Goal: Information Seeking & Learning: Learn about a topic

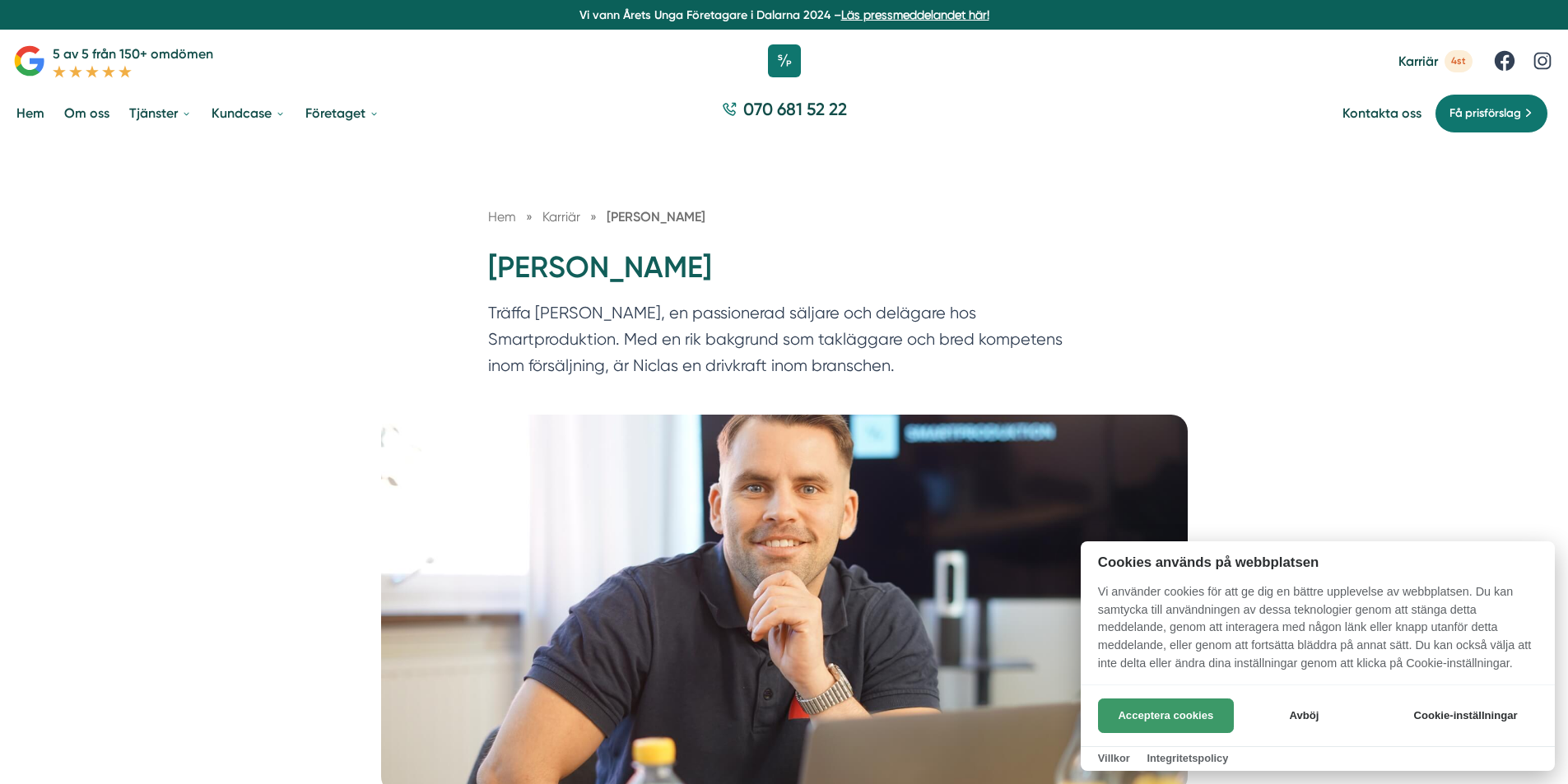
click at [1155, 713] on button "Acceptera cookies" at bounding box center [1166, 715] width 136 height 34
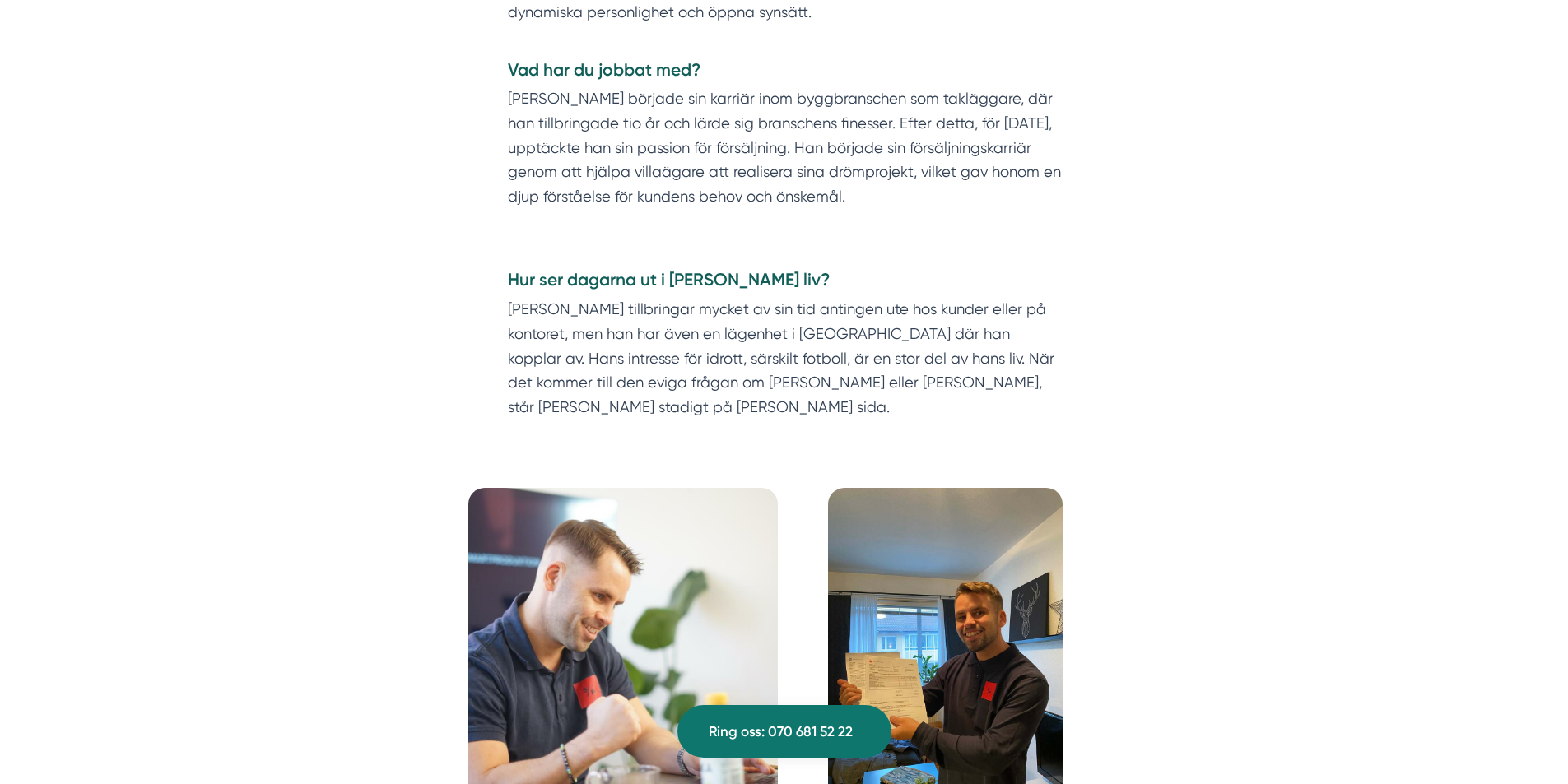
scroll to position [1234, 0]
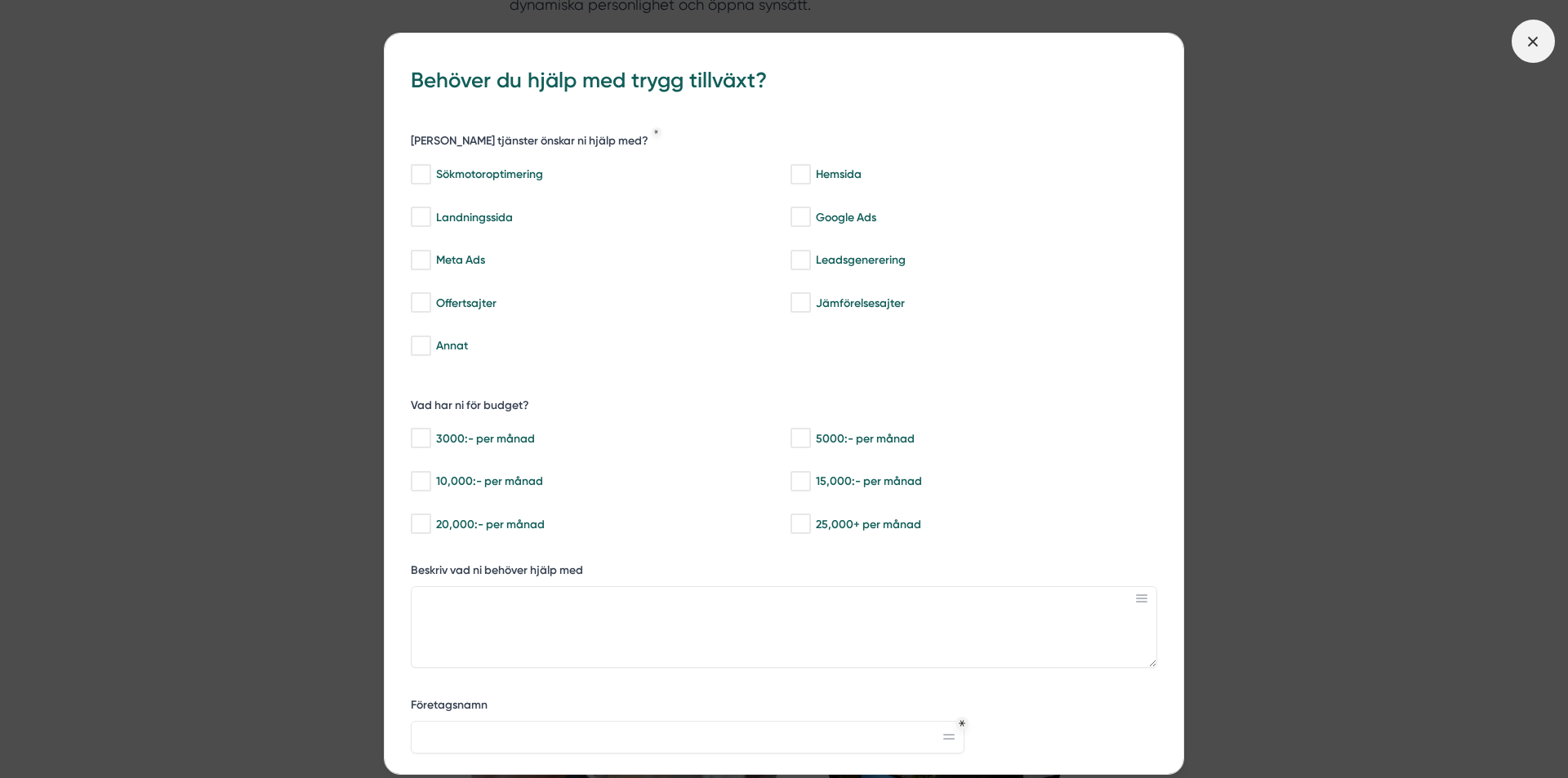
click at [1517, 50] on span at bounding box center [1533, 41] width 43 height 43
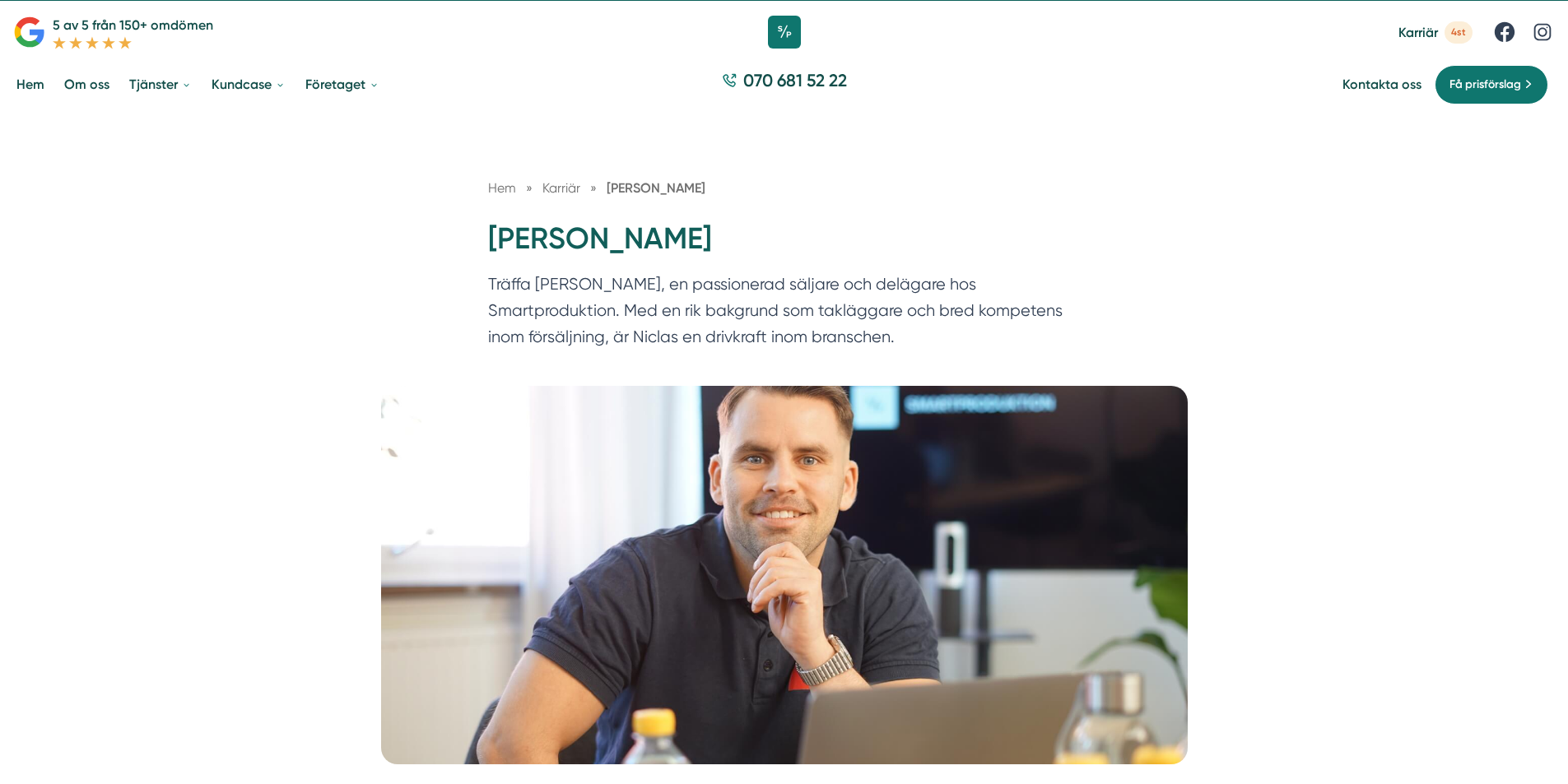
scroll to position [0, 0]
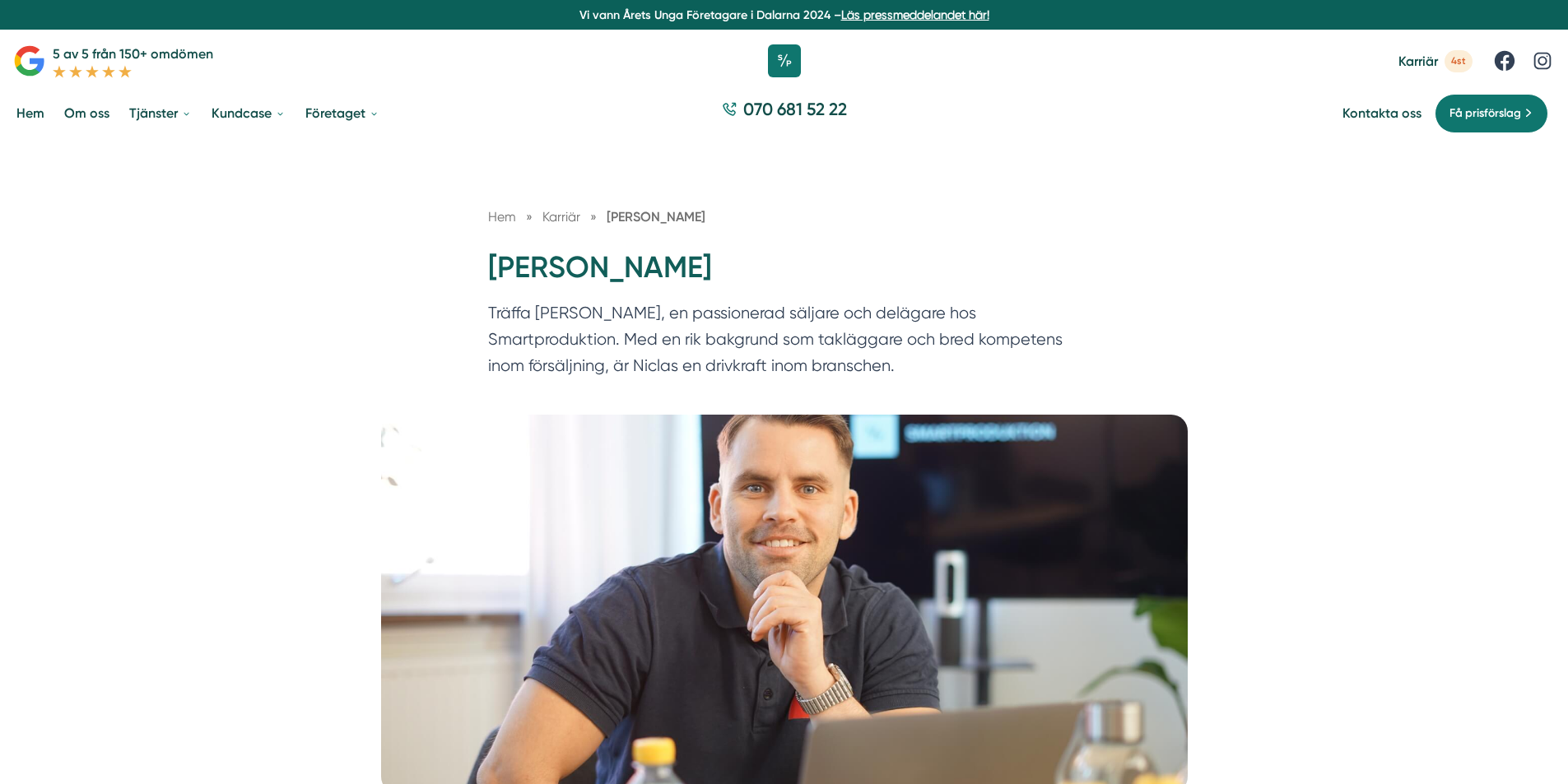
click at [71, 110] on link "Om oss" at bounding box center [87, 113] width 52 height 42
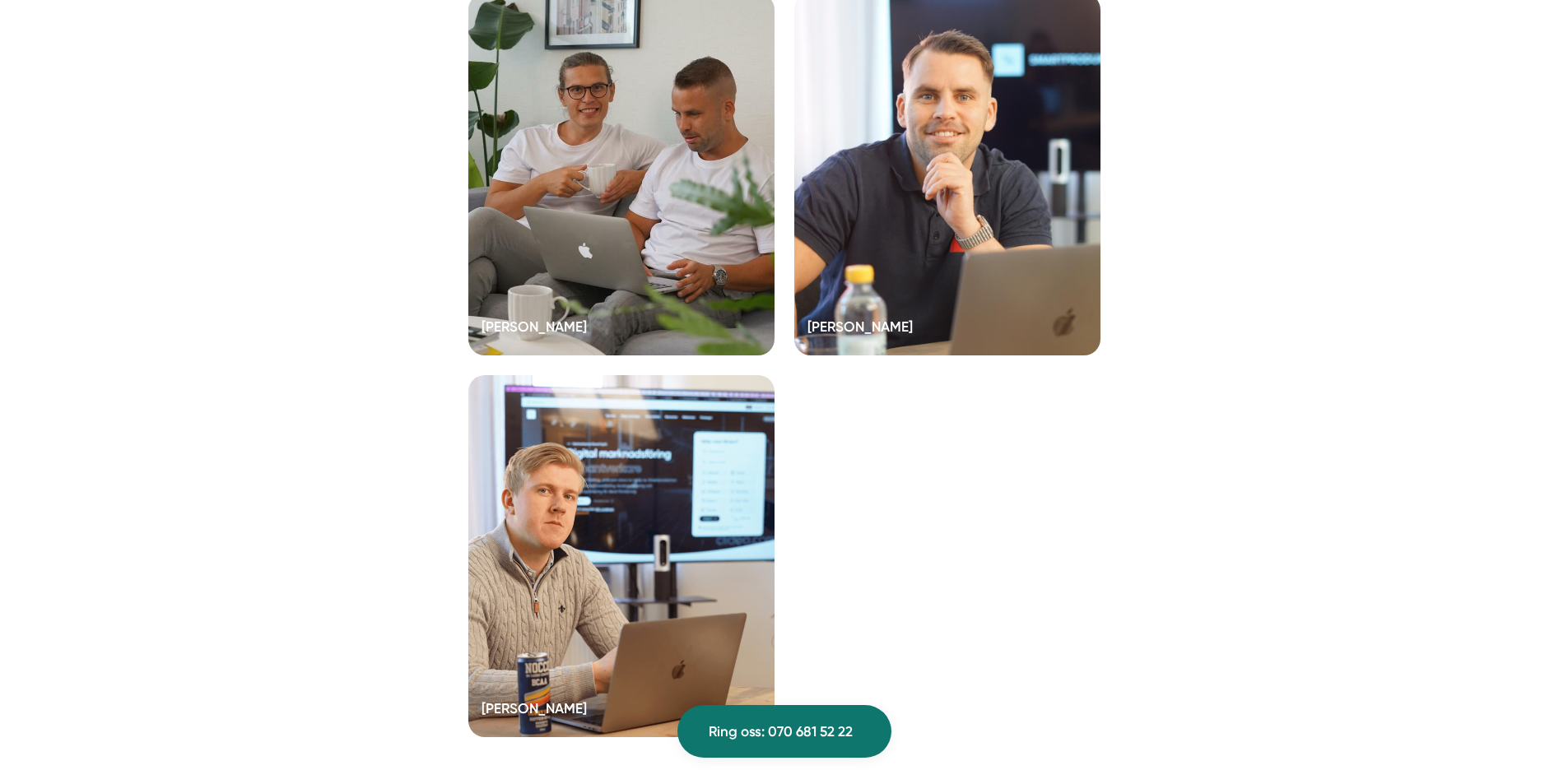
scroll to position [3373, 0]
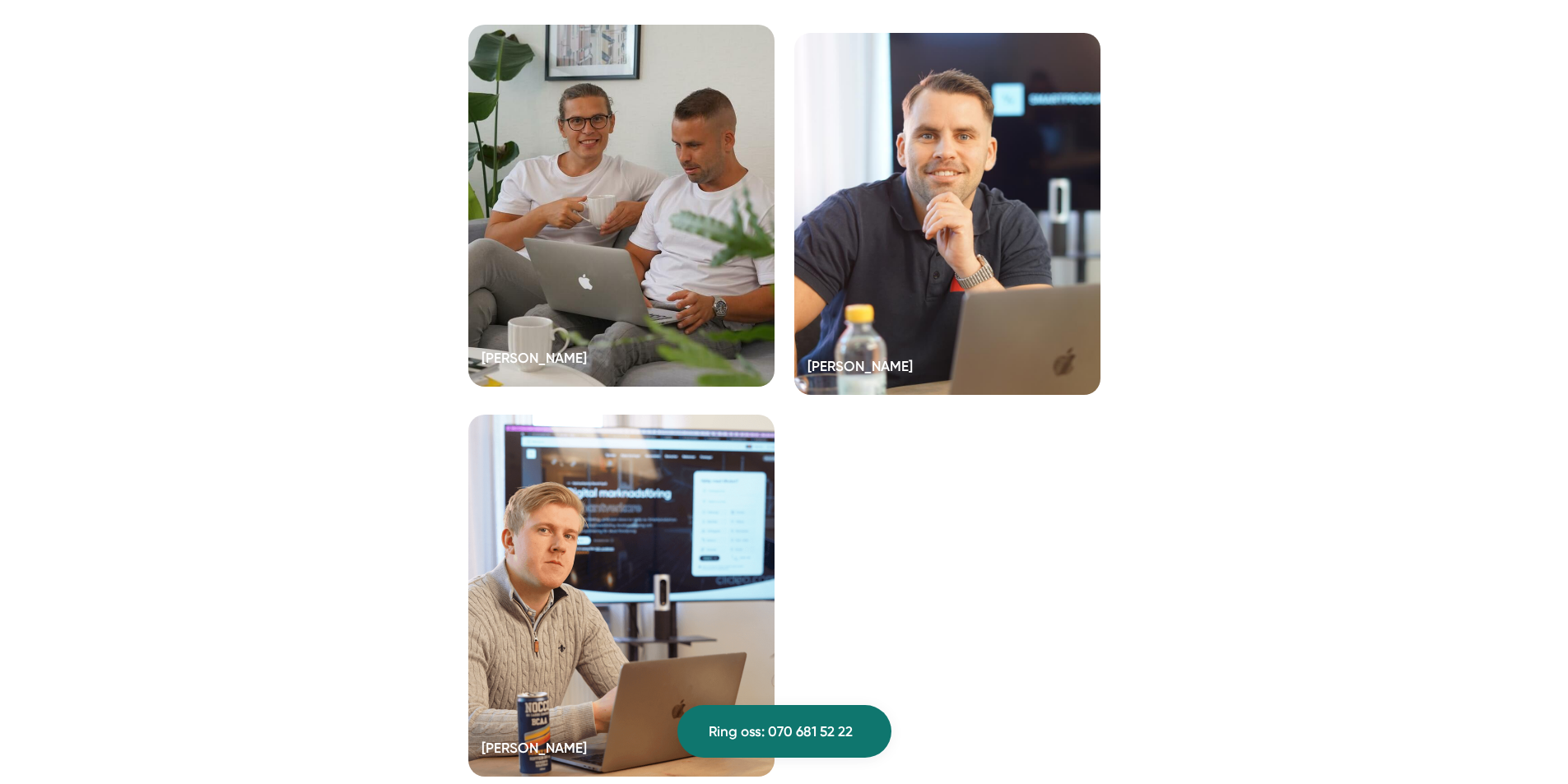
click at [569, 284] on div at bounding box center [621, 206] width 306 height 362
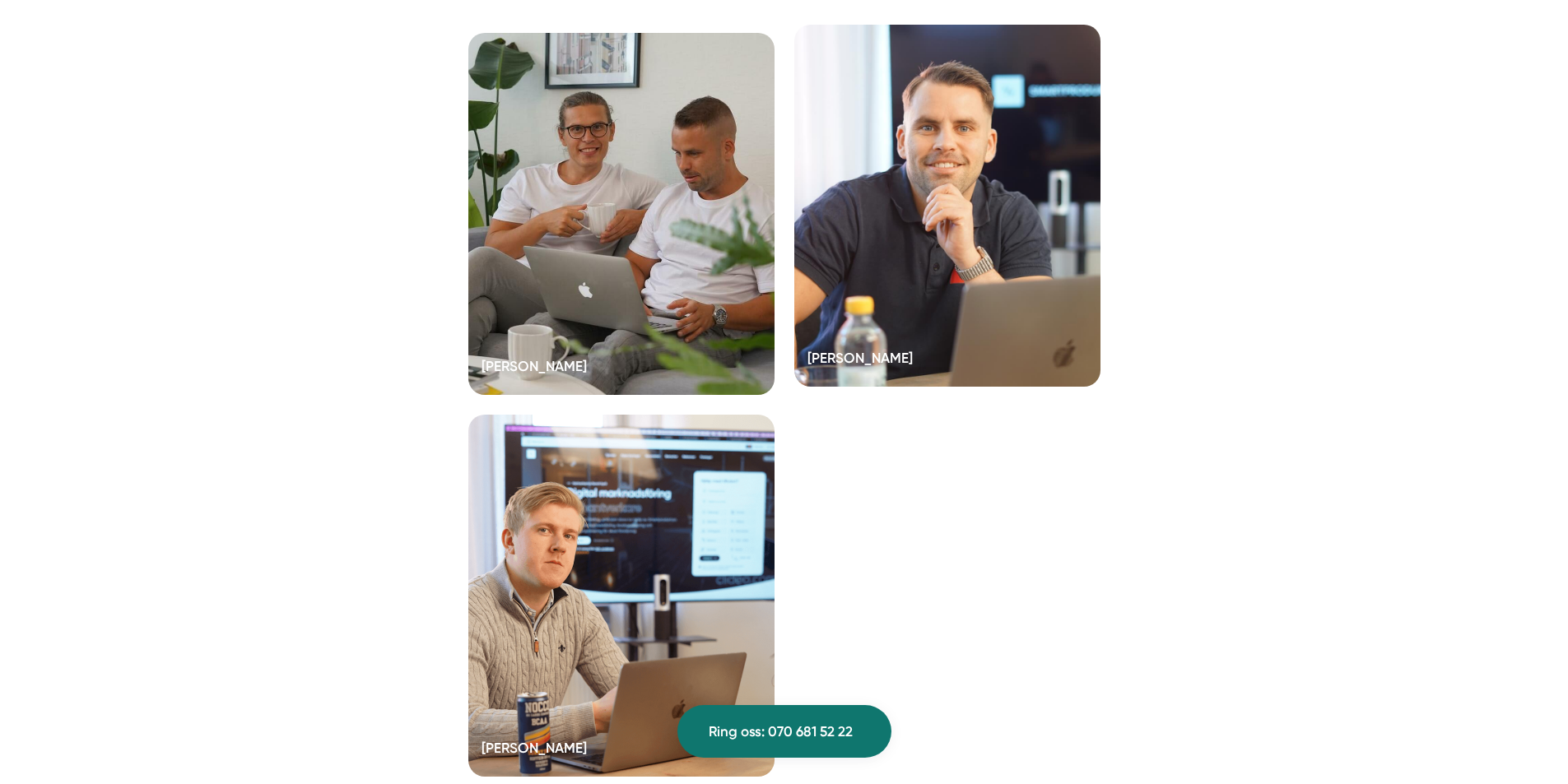
click at [893, 210] on div at bounding box center [947, 206] width 306 height 362
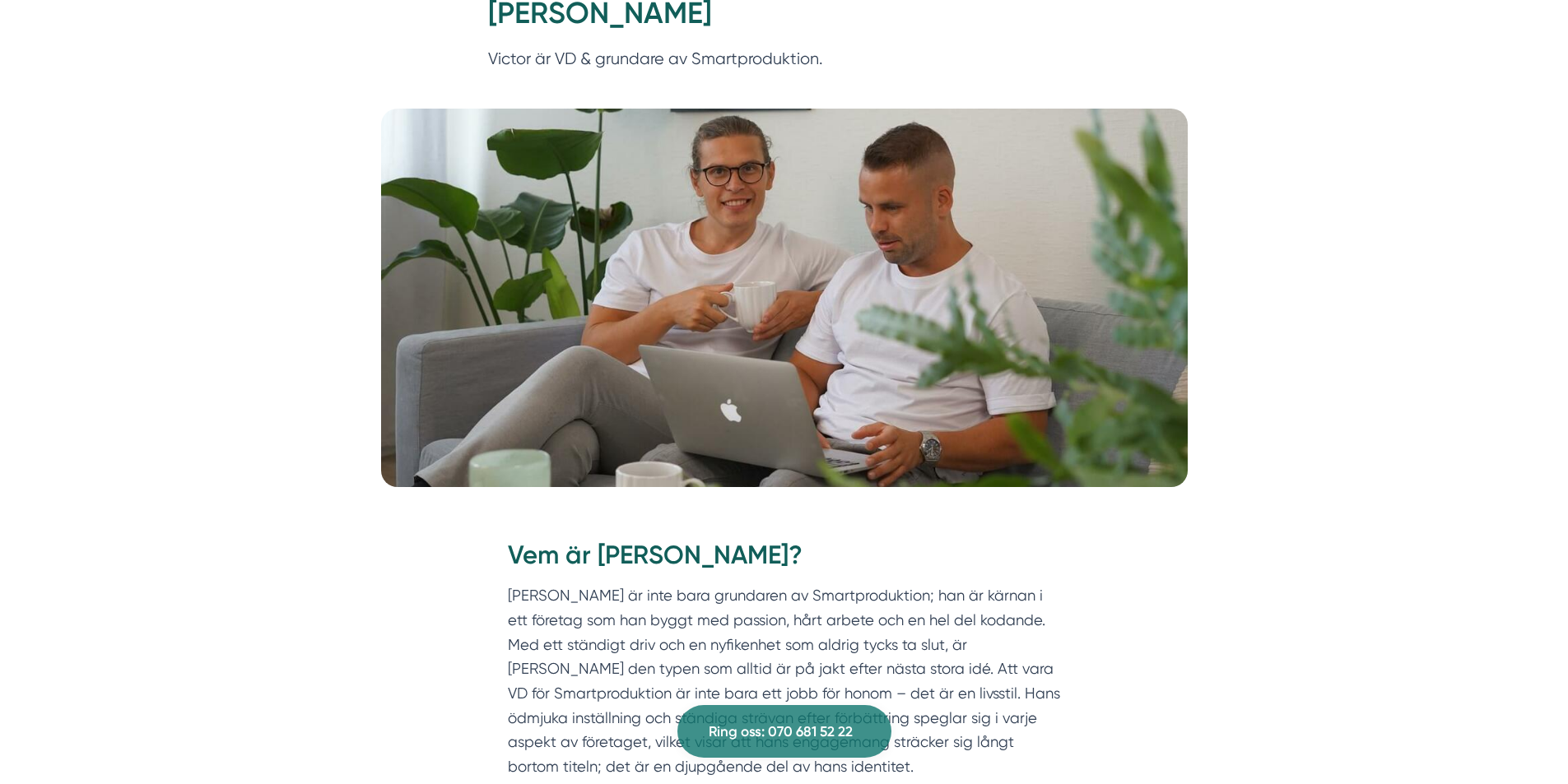
scroll to position [247, 0]
